Goal: Browse casually: Explore the website without a specific task or goal

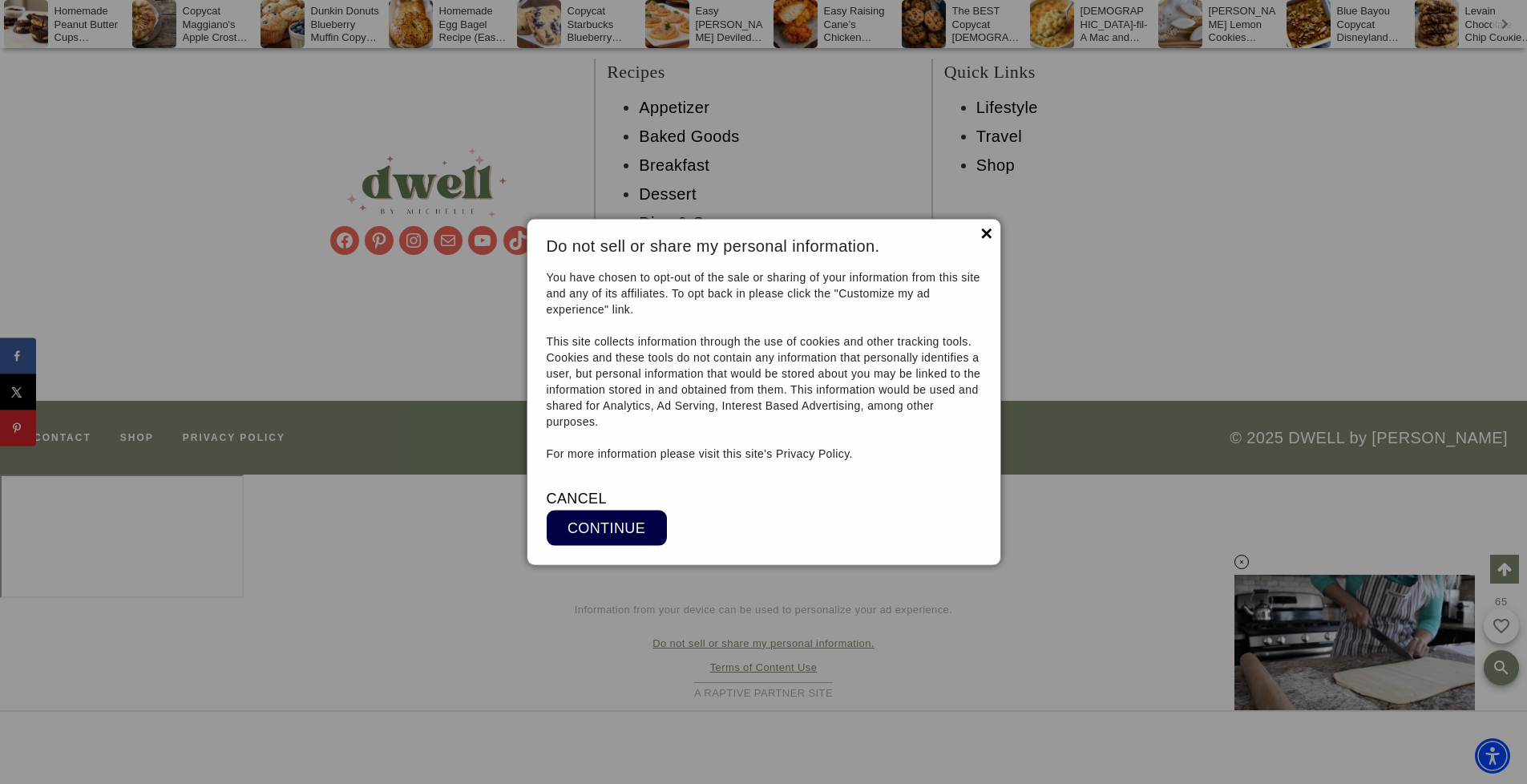
scroll to position [13010, 0]
